Goal: Information Seeking & Learning: Understand process/instructions

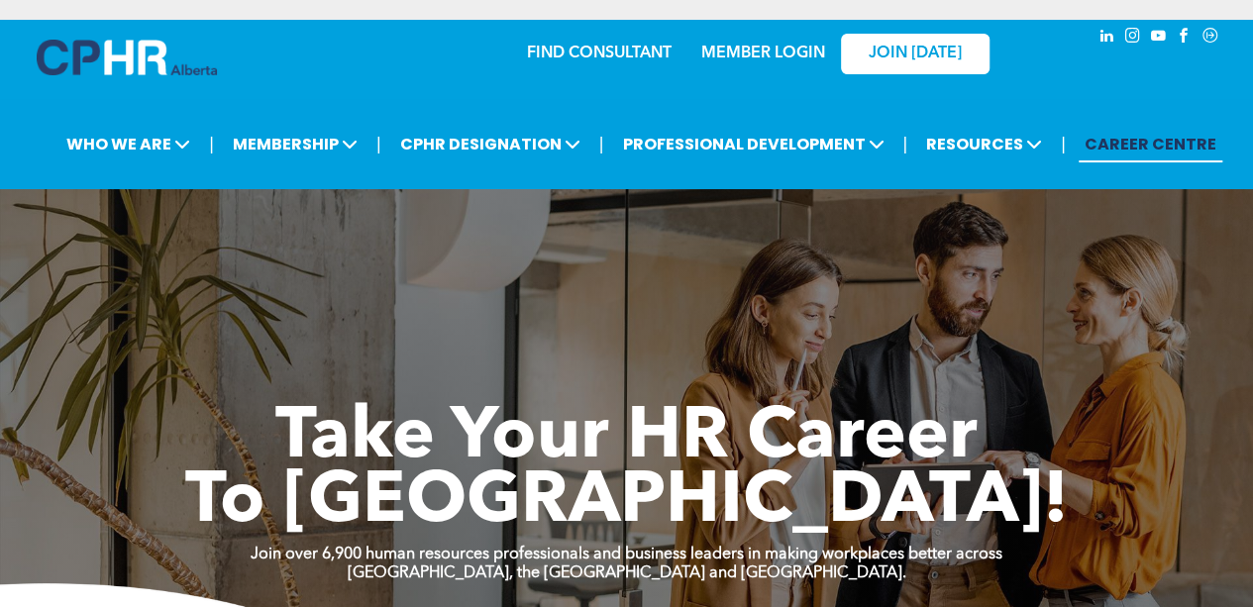
click at [773, 57] on link "MEMBER LOGIN" at bounding box center [763, 54] width 124 height 16
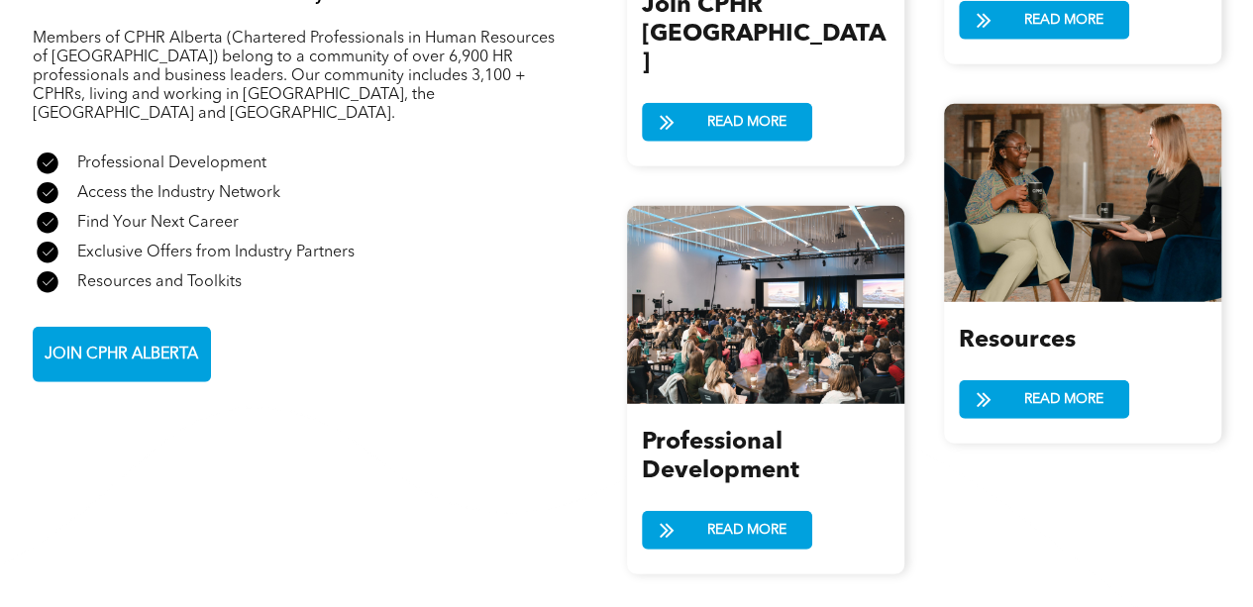
scroll to position [2514, 0]
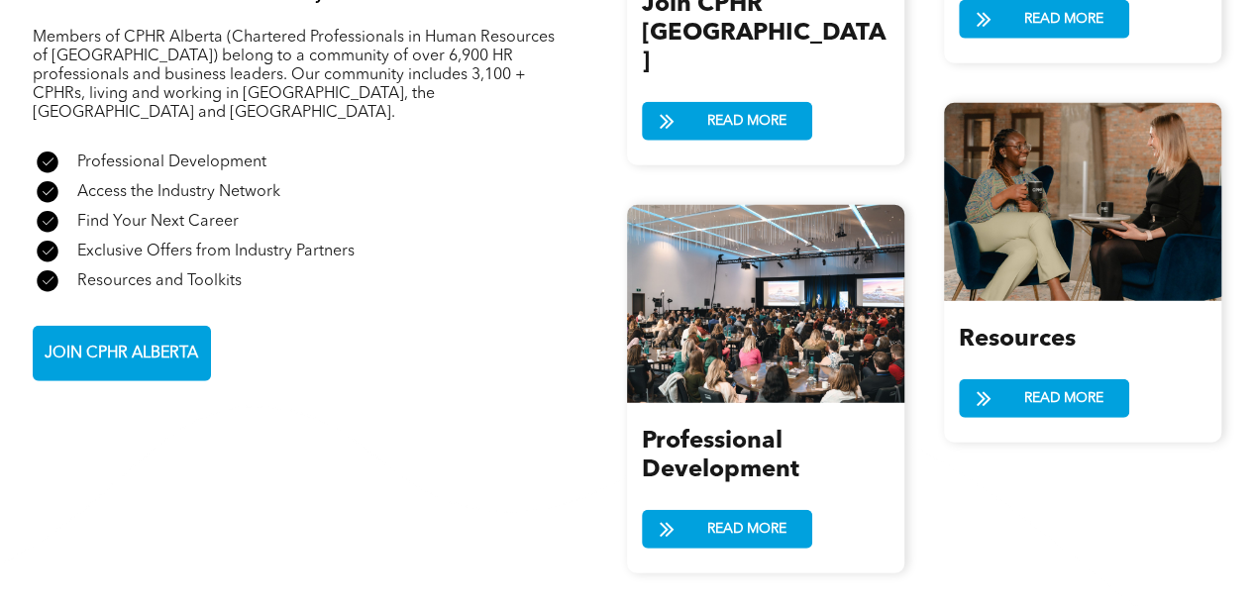
click at [719, 444] on div "Professional Development READ MORE" at bounding box center [765, 488] width 277 height 170
click at [707, 511] on span "READ MORE" at bounding box center [746, 529] width 93 height 37
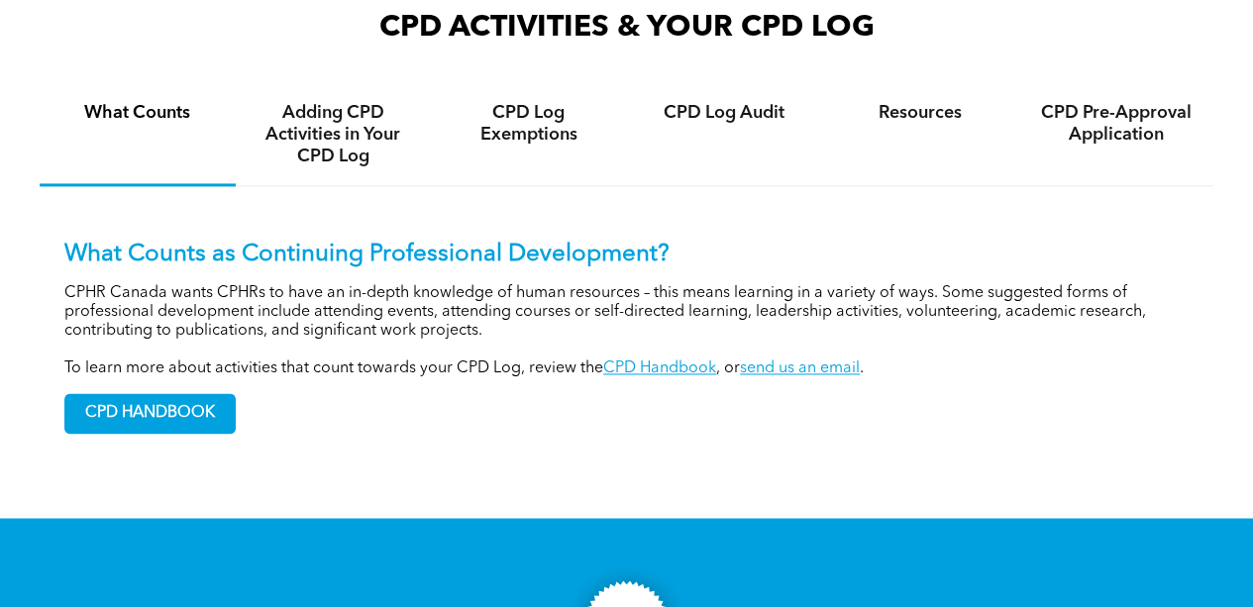
scroll to position [1381, 0]
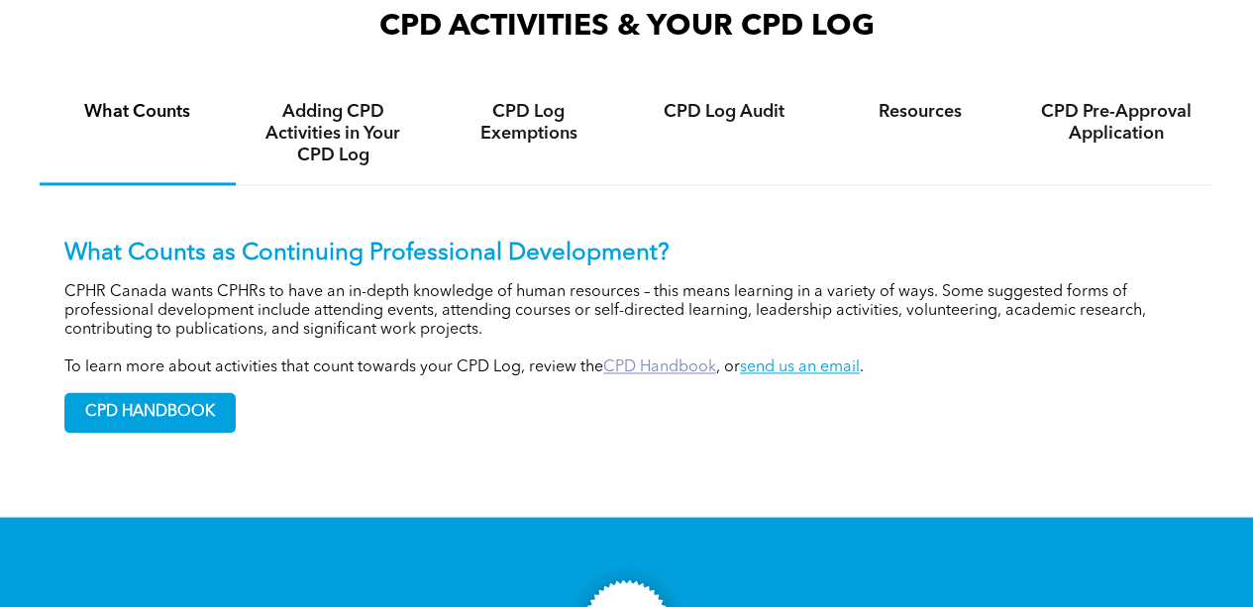
click at [655, 368] on link "CPD Handbook" at bounding box center [659, 368] width 113 height 16
